Goal: Browse casually: Explore the website without a specific task or goal

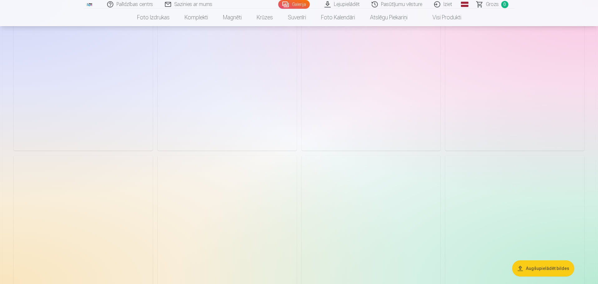
scroll to position [2826, 0]
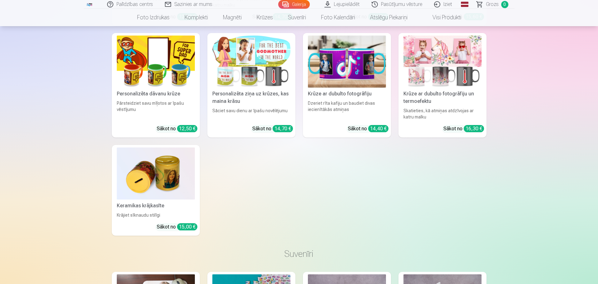
click at [389, 212] on div "Personalizēta keramikas krūze 330ml Baudiet rīta kafiju savā stilā Sākot no 12,…" at bounding box center [299, 78] width 374 height 315
click at [434, 195] on div "Personalizēta keramikas krūze 330ml Baudiet rīta kafiju savā stilā Sākot no 12,…" at bounding box center [299, 78] width 374 height 315
